Goal: Information Seeking & Learning: Learn about a topic

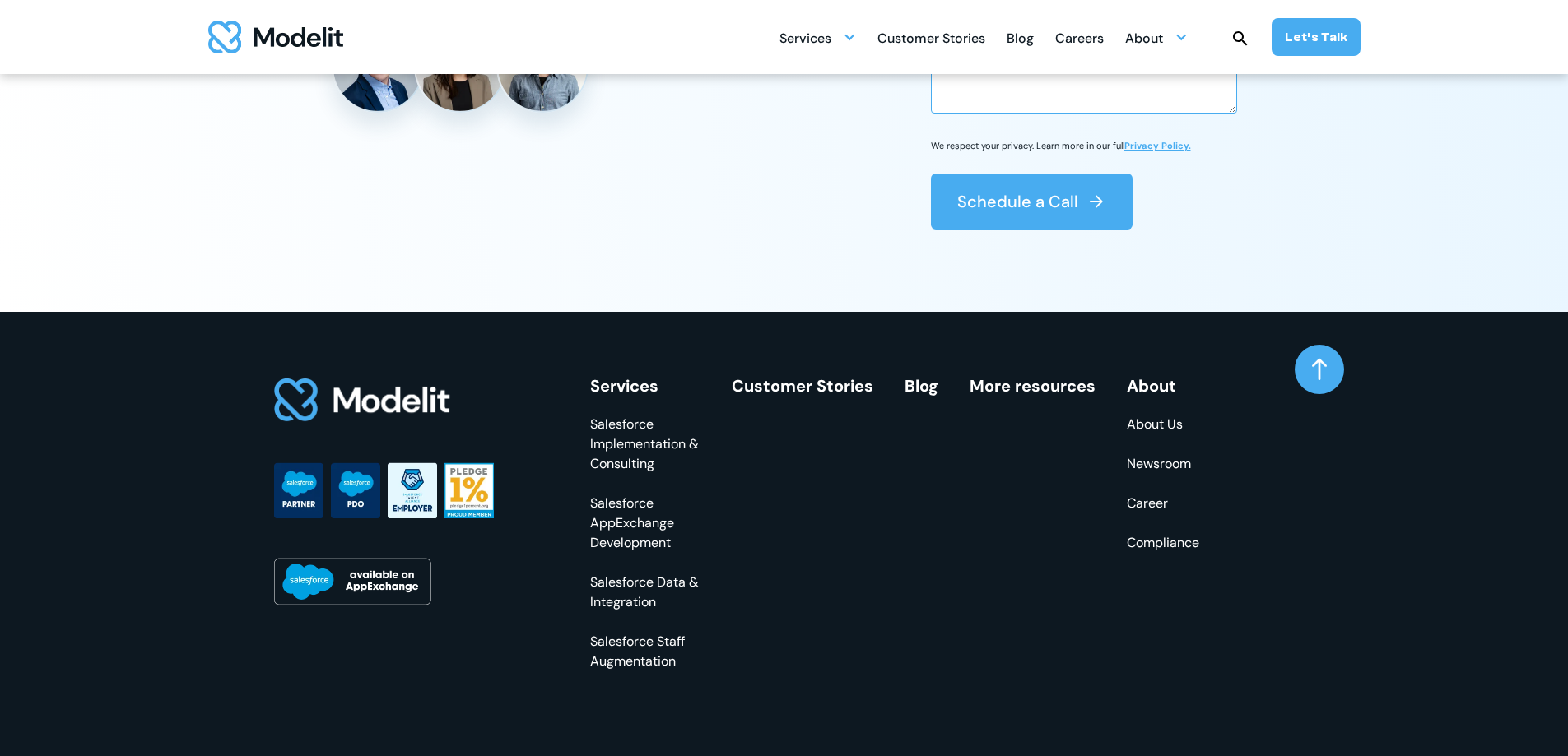
scroll to position [4694, 0]
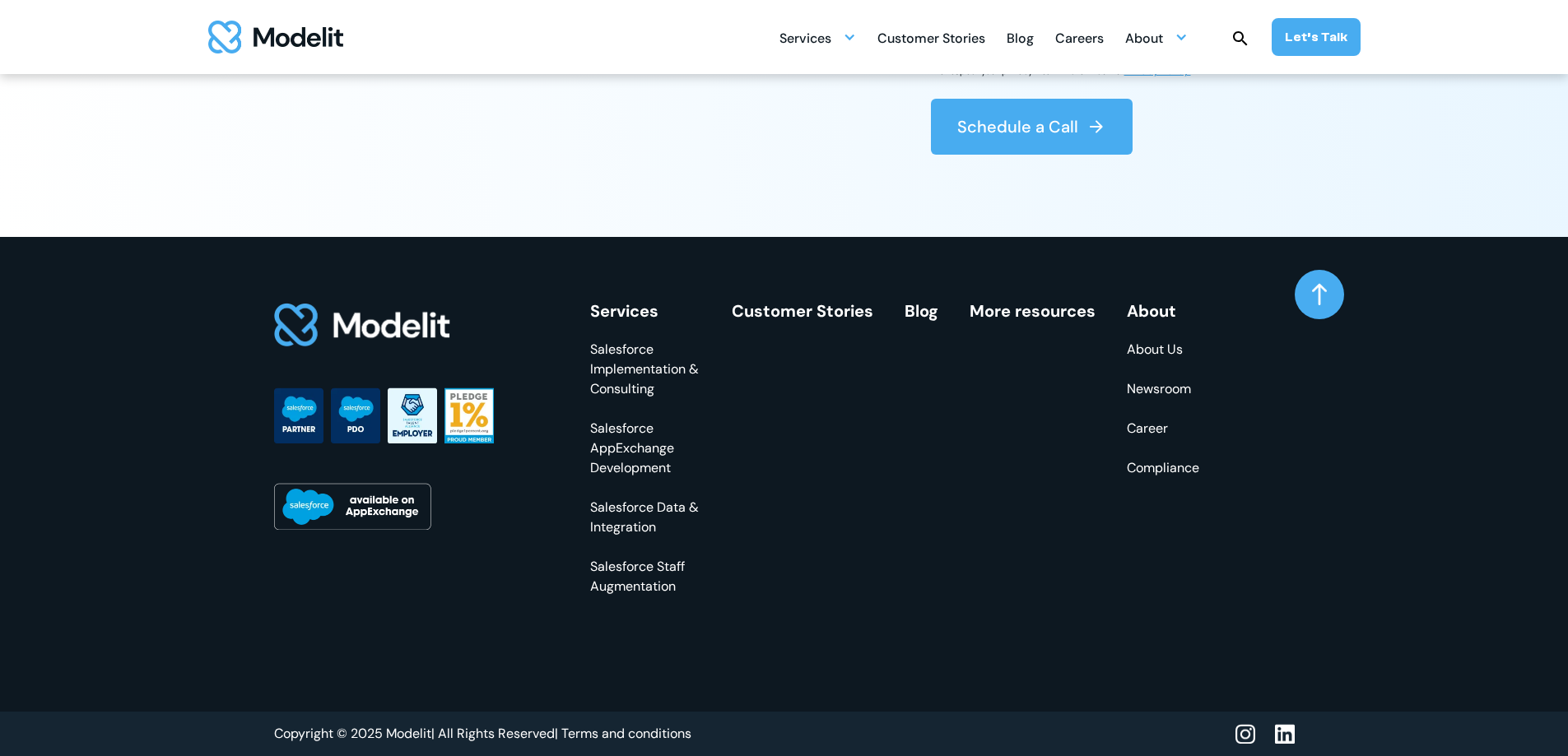
click at [1158, 344] on link "About Us" at bounding box center [1163, 350] width 73 height 20
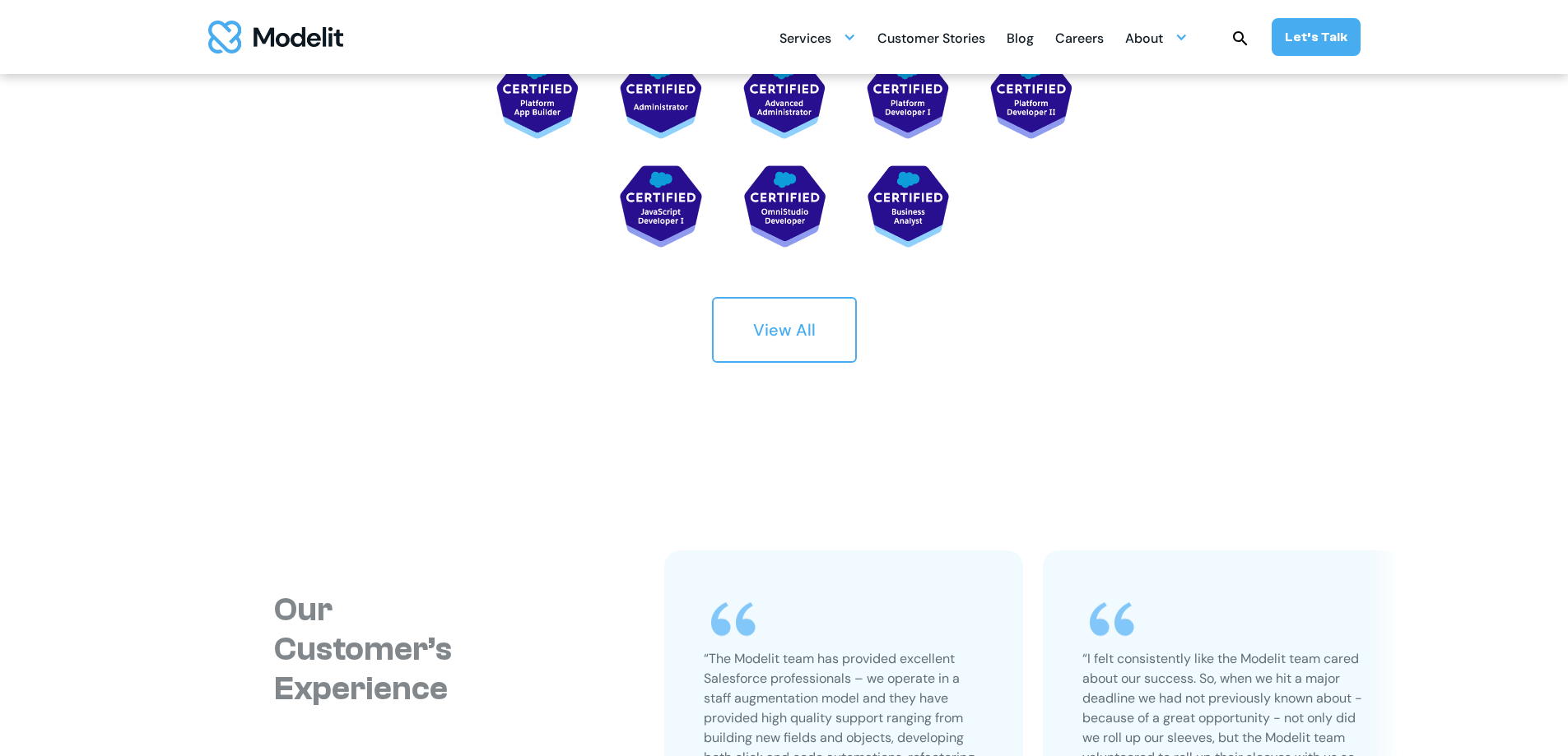
scroll to position [3261, 0]
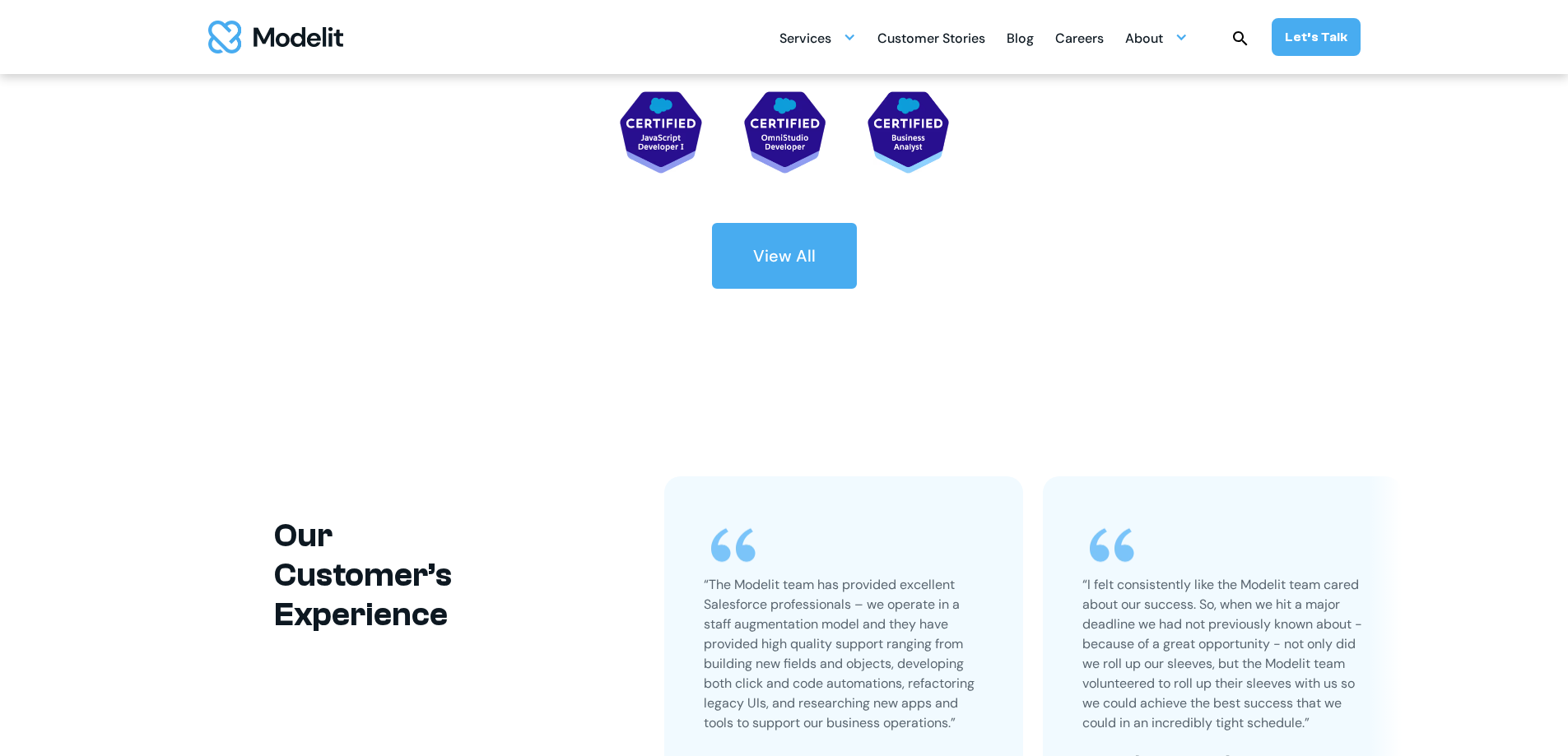
click at [811, 265] on div "View All" at bounding box center [784, 256] width 62 height 23
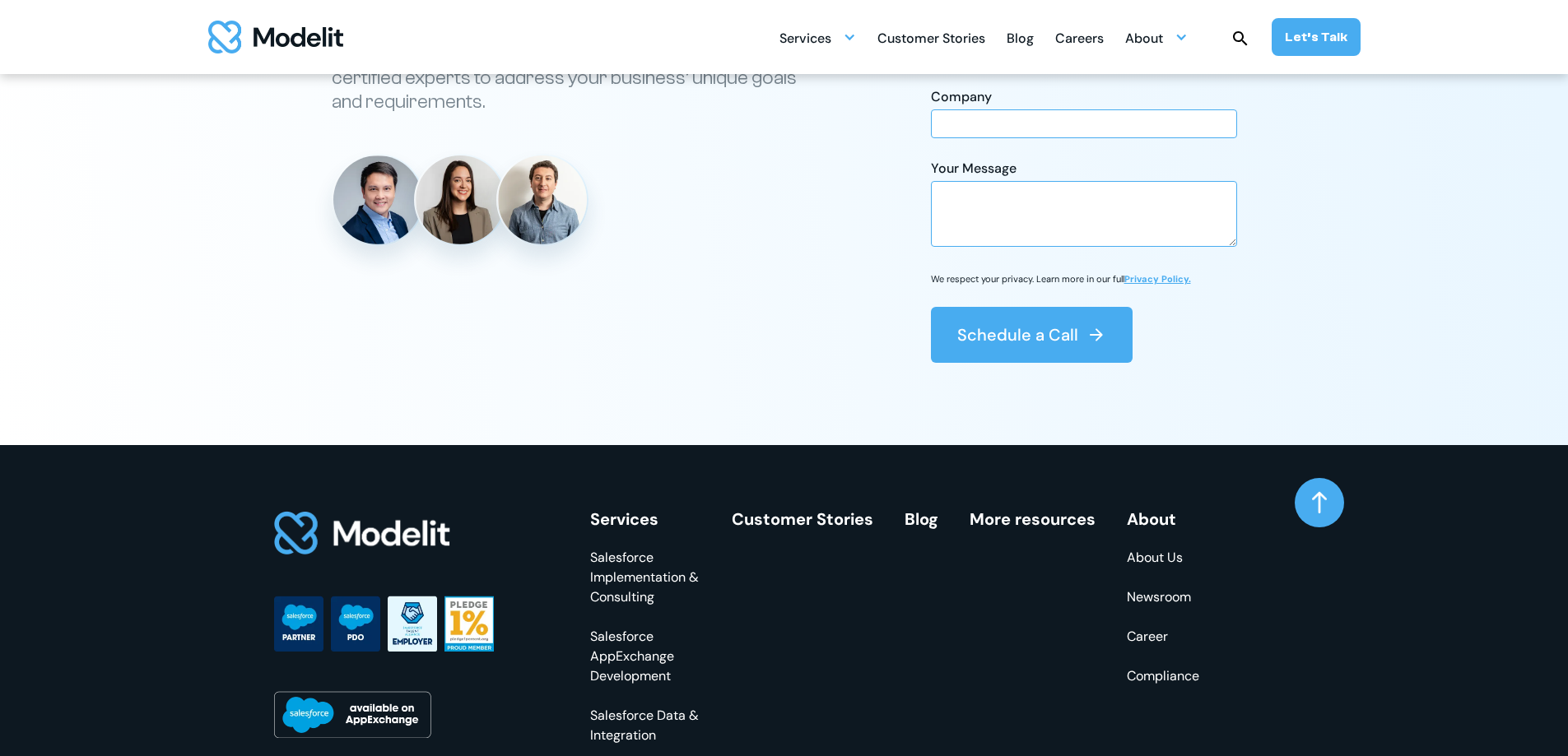
scroll to position [4846, 0]
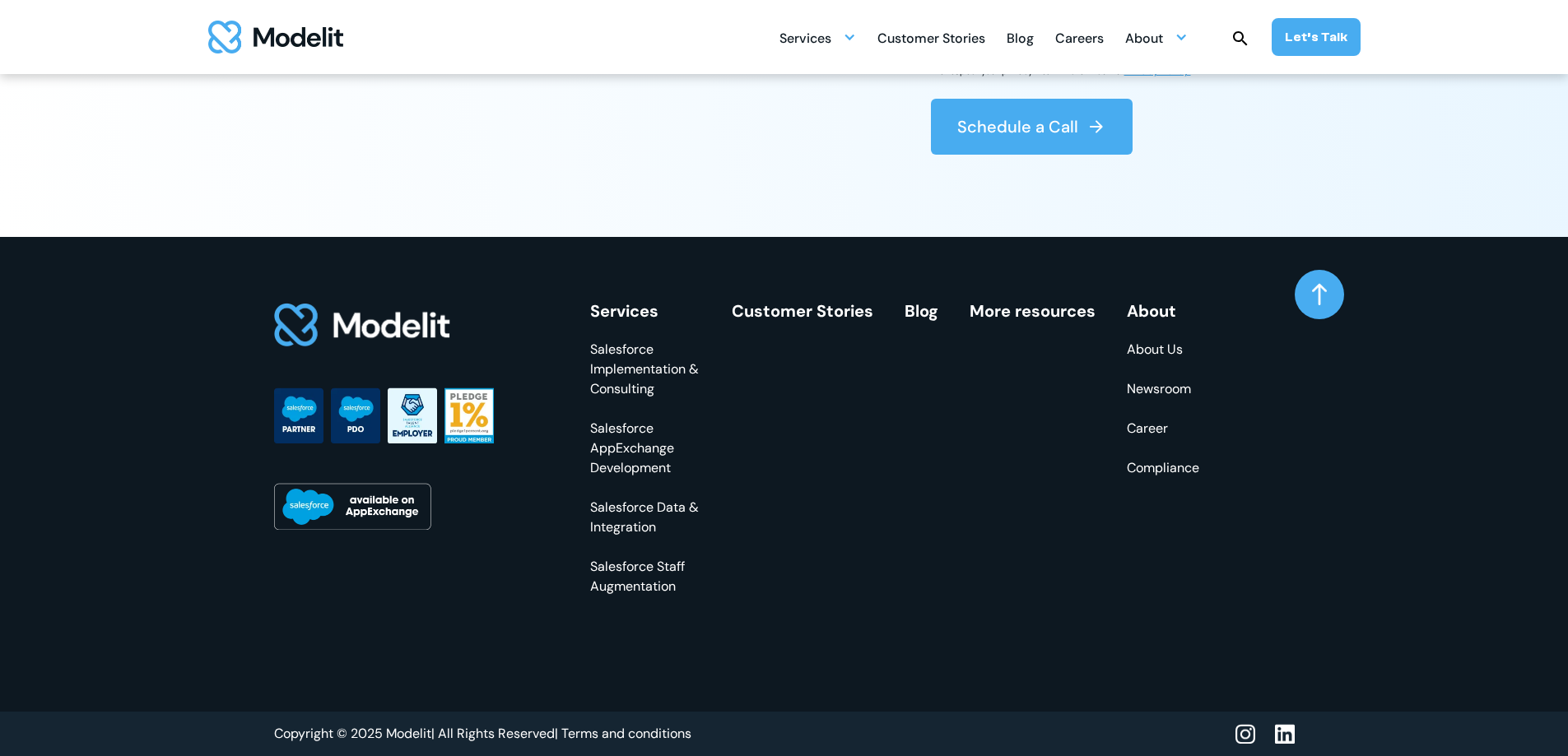
click at [1286, 731] on img at bounding box center [1285, 734] width 20 height 20
